Goal: Task Accomplishment & Management: Complete application form

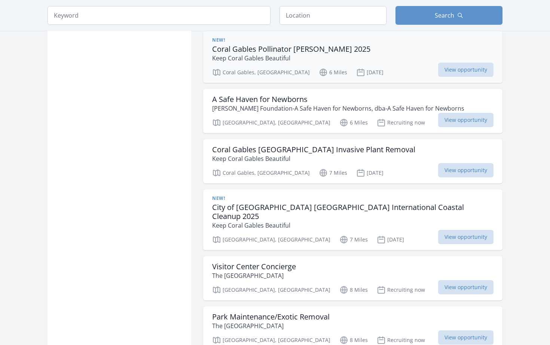
scroll to position [825, 0]
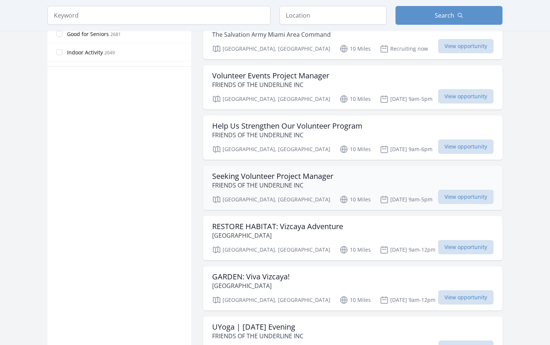
scroll to position [456, 0]
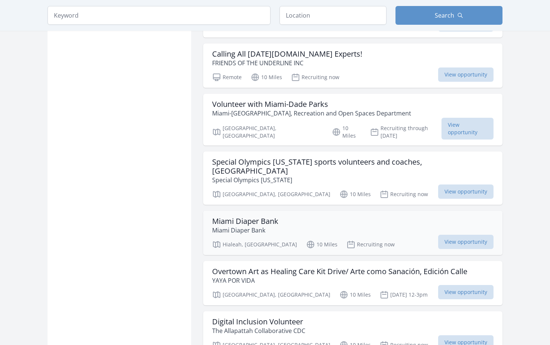
scroll to position [1010, 0]
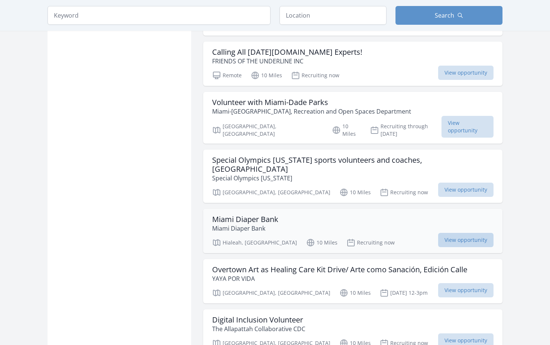
click at [458, 233] on span "View opportunity" at bounding box center [466, 240] width 55 height 14
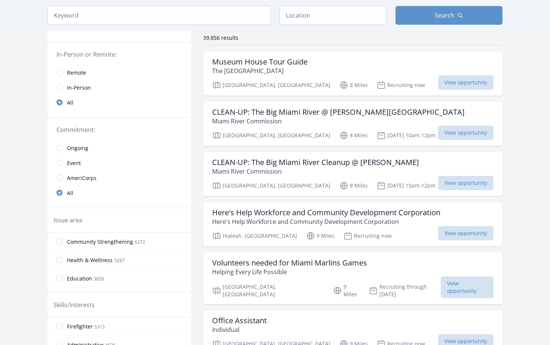
scroll to position [0, 0]
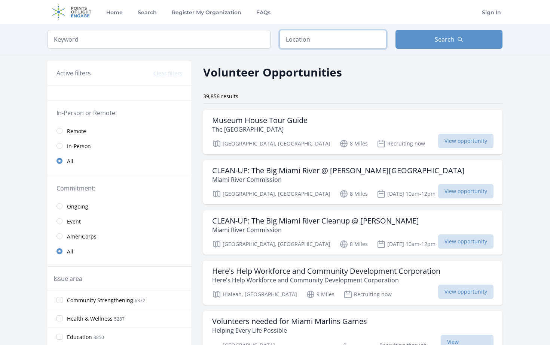
click at [299, 43] on input "text" at bounding box center [333, 39] width 107 height 19
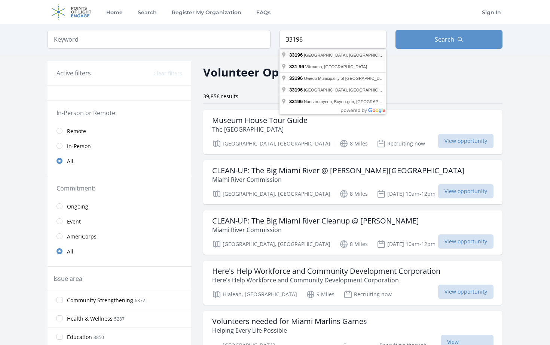
type input "Miami, FL 33196, USA"
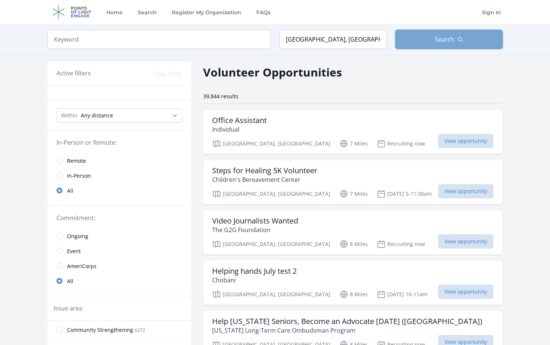
click at [428, 37] on button "Search" at bounding box center [449, 39] width 107 height 19
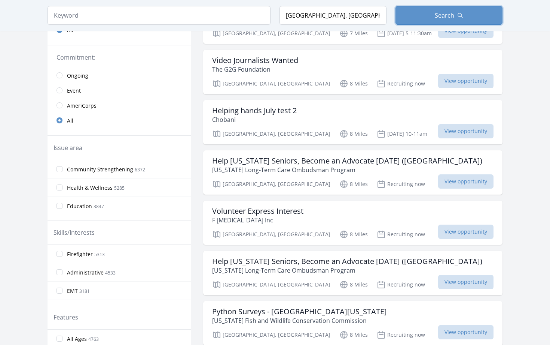
scroll to position [178, 0]
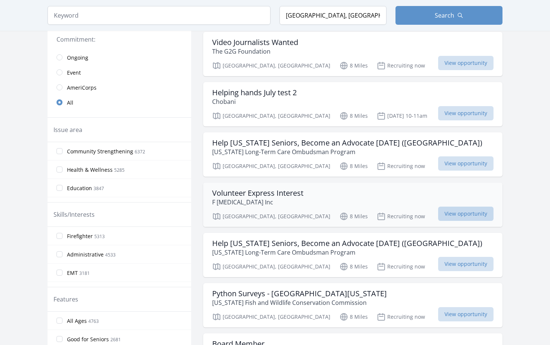
click at [458, 208] on span "View opportunity" at bounding box center [466, 213] width 55 height 14
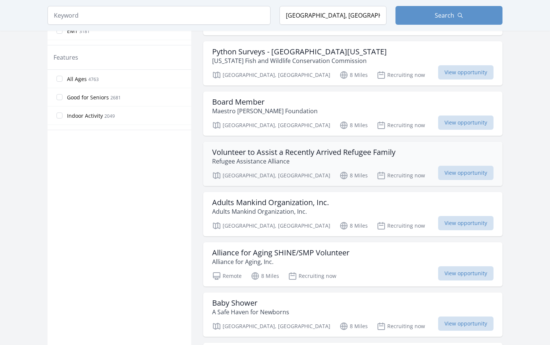
scroll to position [421, 0]
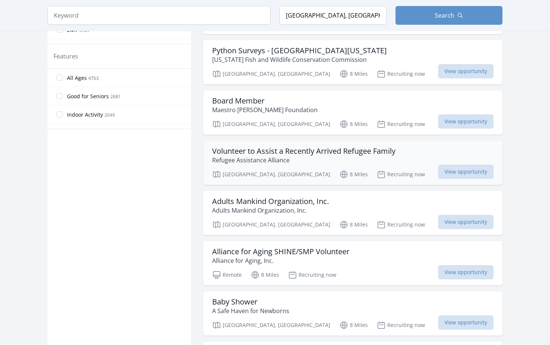
click at [301, 150] on h3 "Volunteer to Assist a Recently Arrived Refugee Family" at bounding box center [303, 150] width 183 height 9
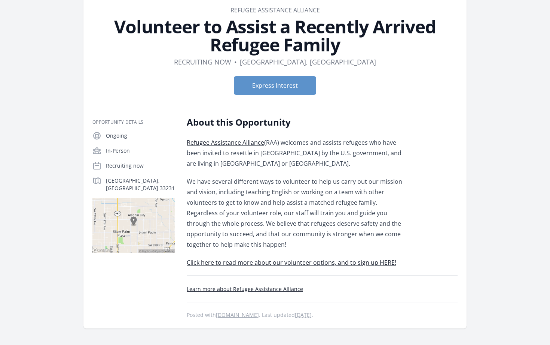
scroll to position [44, 0]
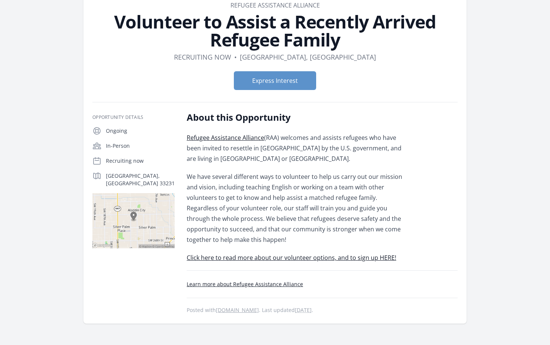
click at [293, 257] on link "Click here to read more about our volunteer options, and to sign up HERE!" at bounding box center [292, 257] width 210 height 8
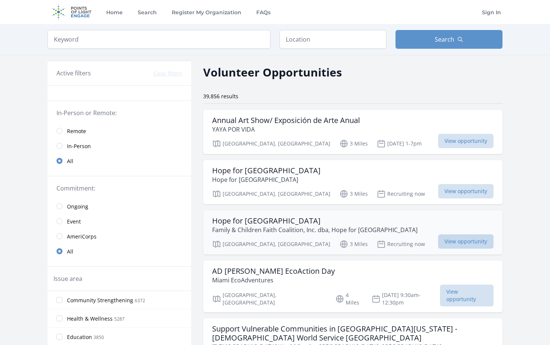
click at [453, 234] on span "View opportunity" at bounding box center [466, 241] width 55 height 14
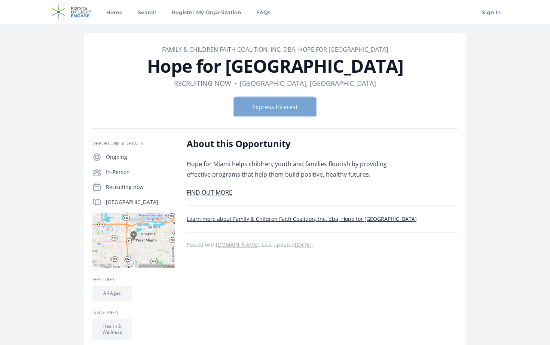
click at [279, 112] on button "Express Interest" at bounding box center [275, 106] width 82 height 19
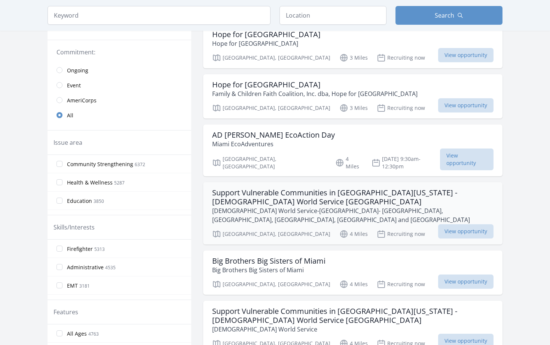
scroll to position [140, 0]
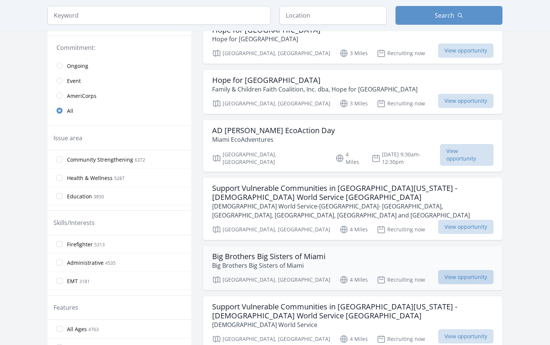
click at [486, 270] on span "View opportunity" at bounding box center [466, 277] width 55 height 14
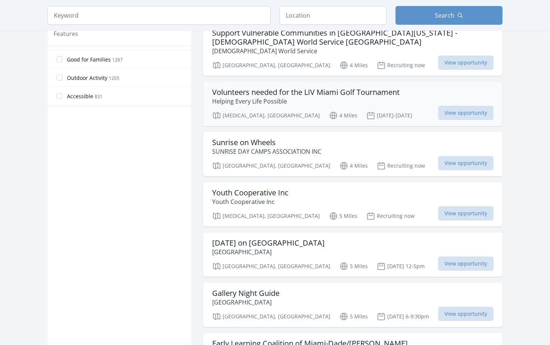
scroll to position [414, 0]
click at [450, 206] on span "View opportunity" at bounding box center [466, 213] width 55 height 14
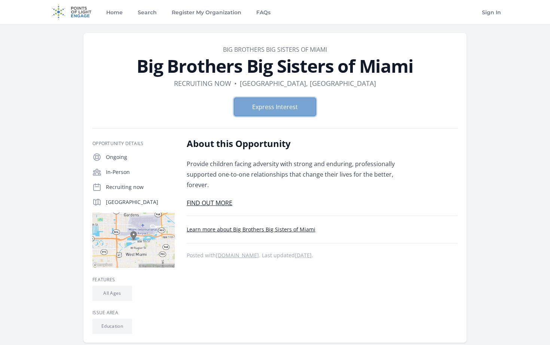
click at [279, 98] on button "Express Interest" at bounding box center [275, 106] width 82 height 19
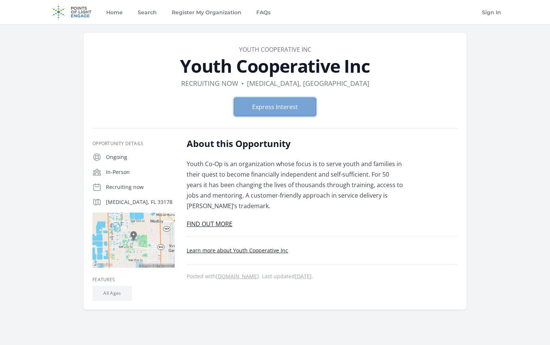
click at [272, 114] on button "Express Interest" at bounding box center [275, 106] width 82 height 19
